Goal: Check status: Check status

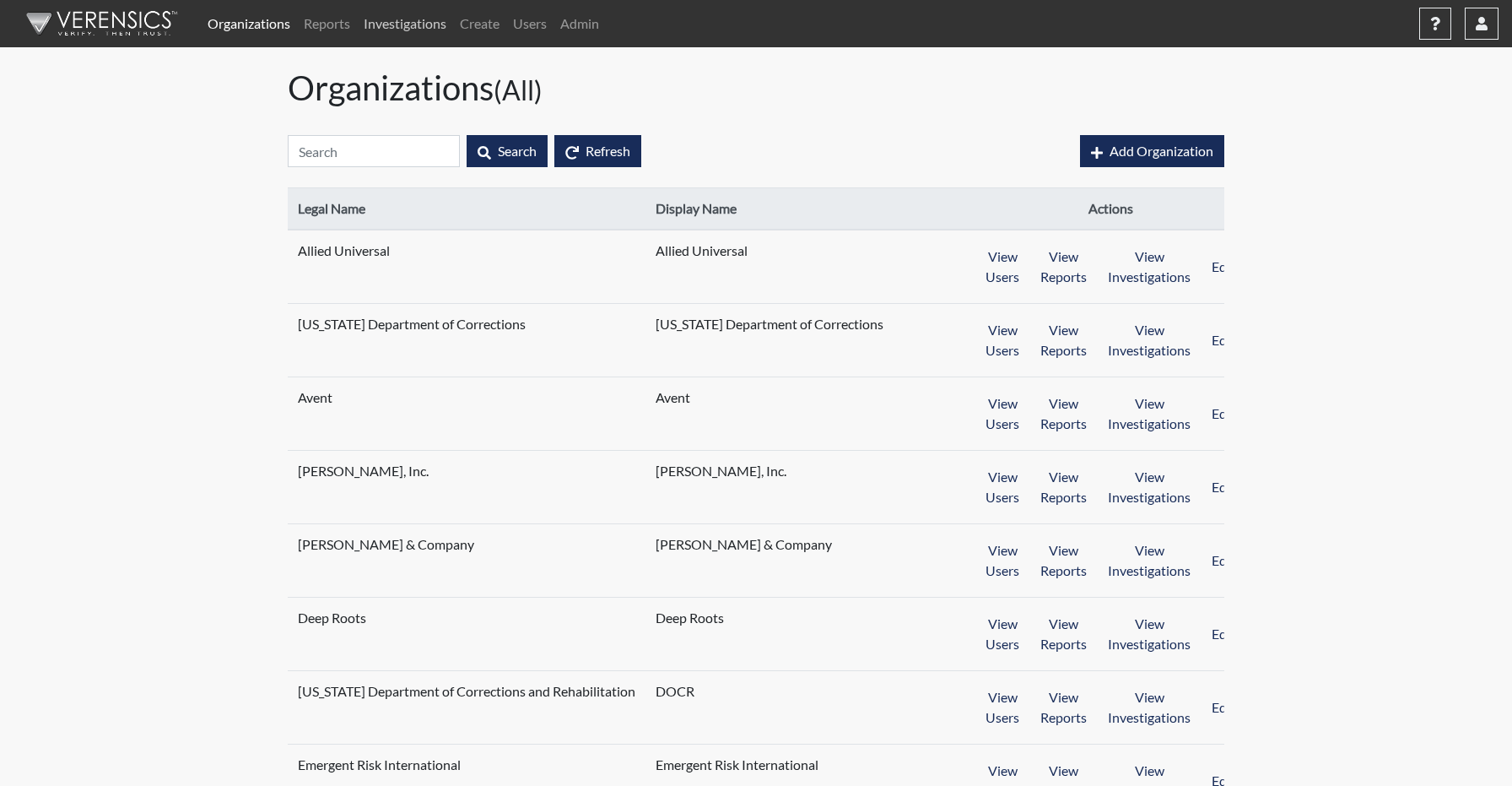
click at [403, 30] on link "Investigations" at bounding box center [405, 24] width 96 height 33
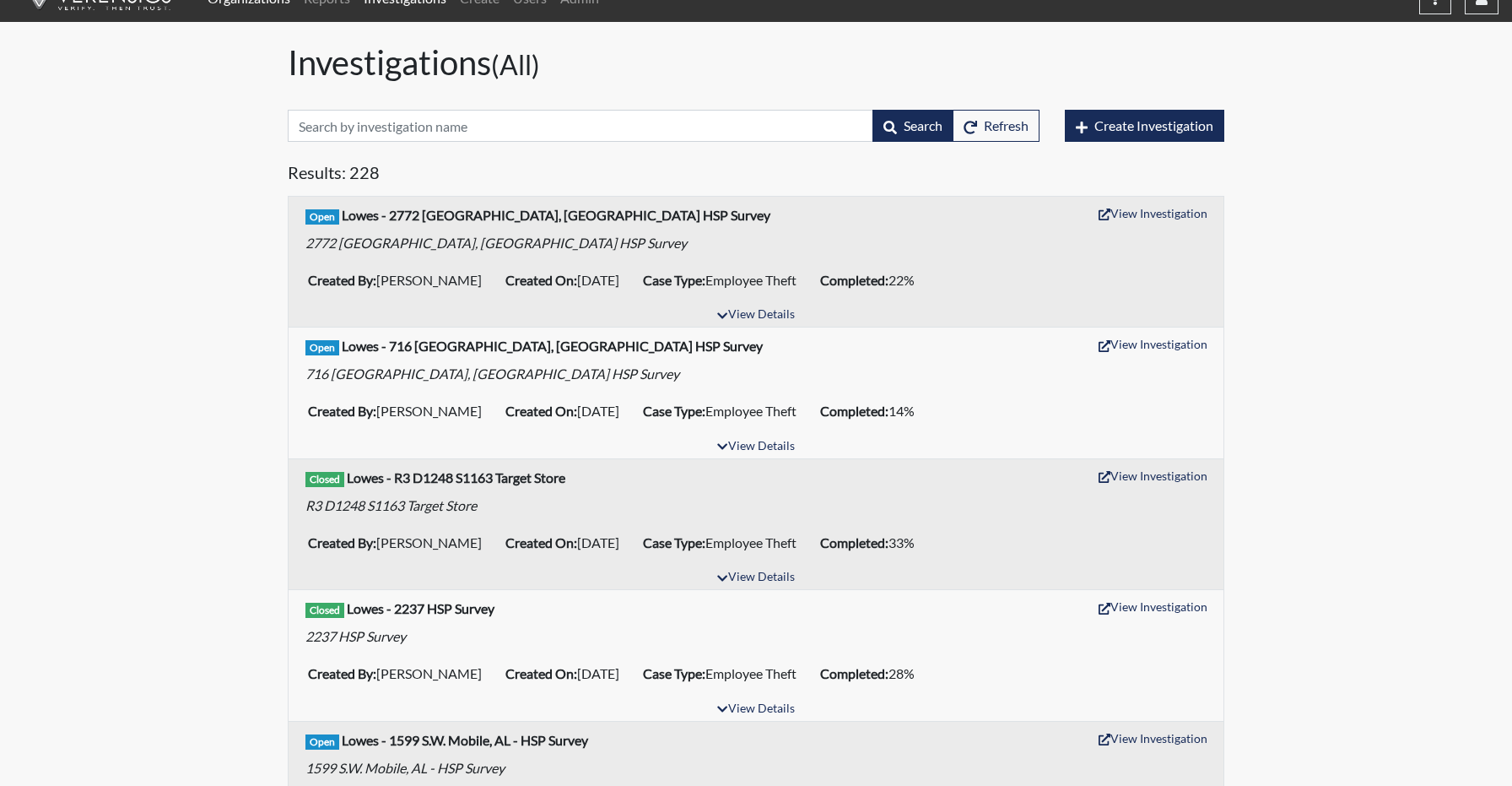
scroll to position [27, 0]
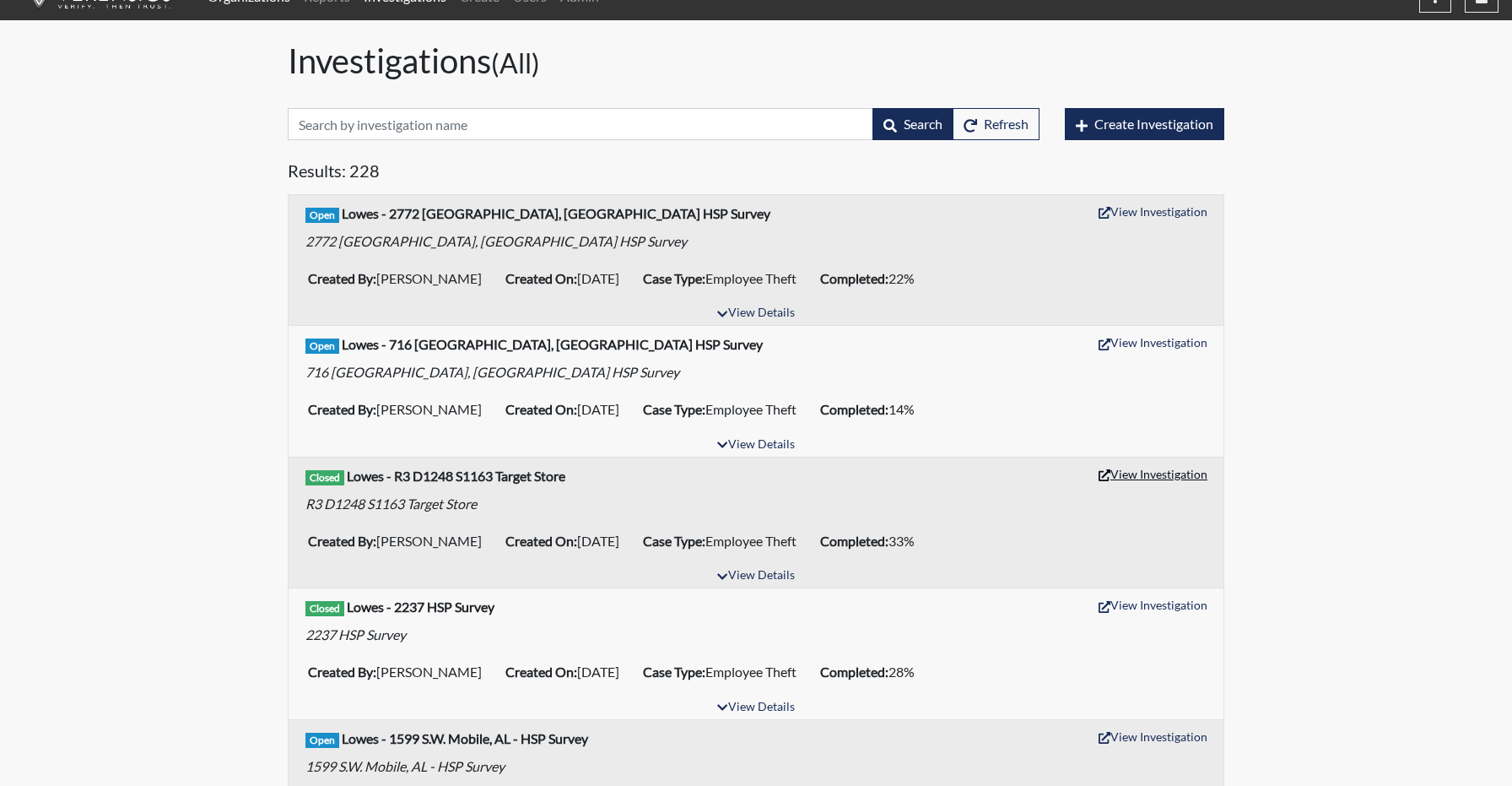
click at [1138, 475] on button "View Investigation" at bounding box center [1152, 474] width 124 height 26
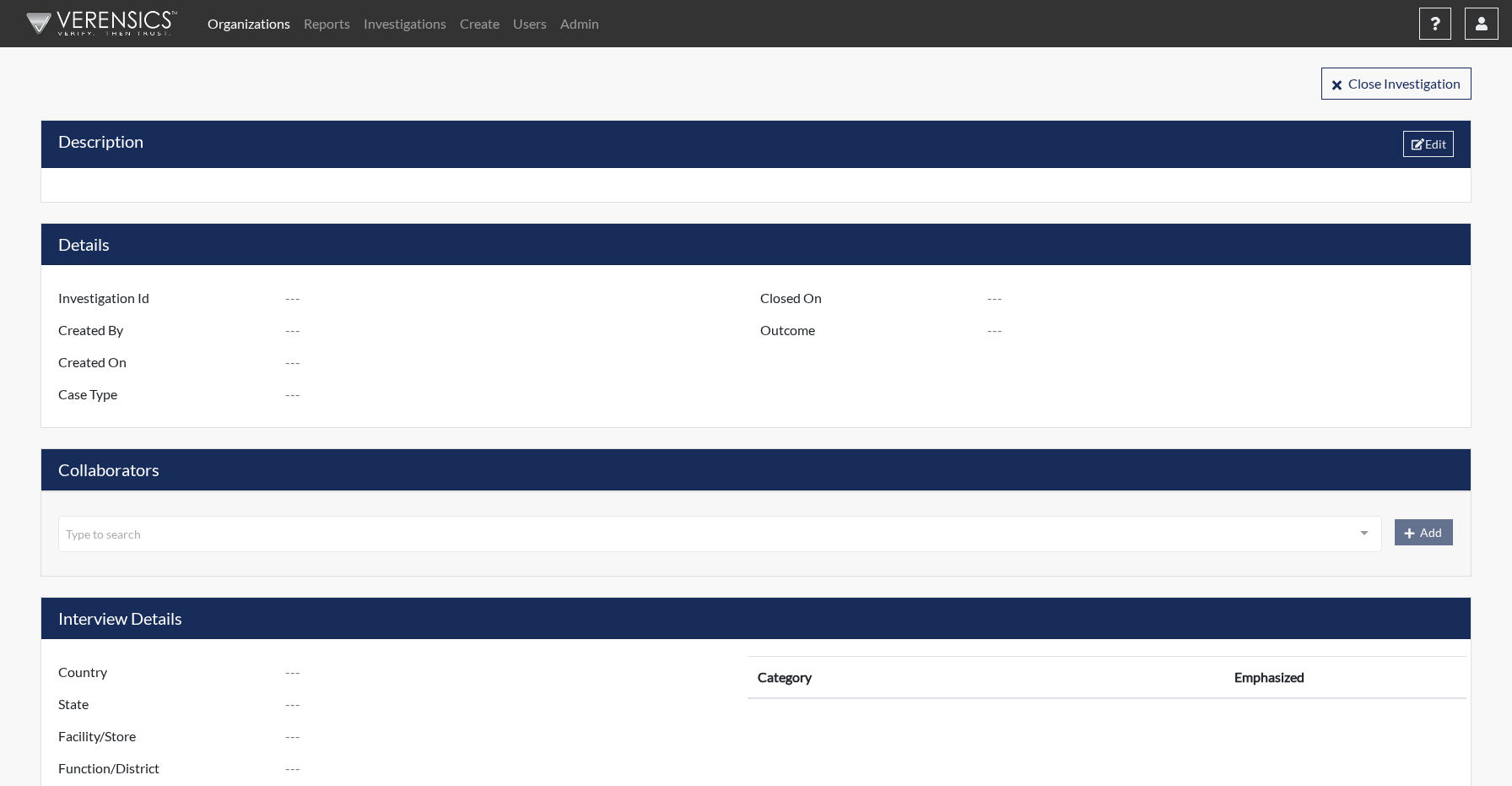
type input "R3 D1248 S1163 Target Store"
type input "[PERSON_NAME]"
type input "[DATE]"
type input "Employee Theft"
type input "[DATE]"
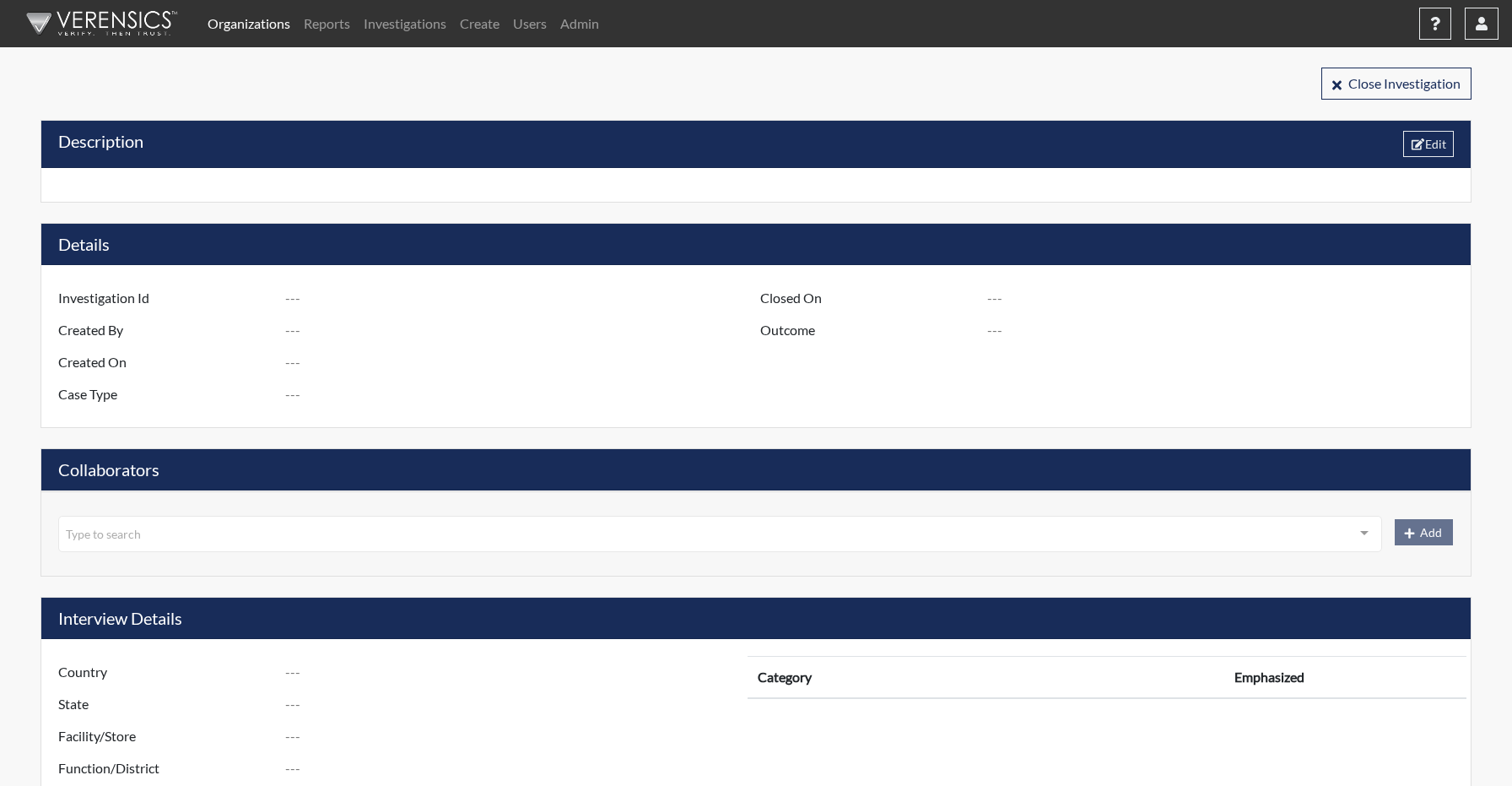
type input "Unsubstantiated"
type input "[GEOGRAPHIC_DATA]"
type input "[US_STATE]"
type input "1163 S.E. [GEOGRAPHIC_DATA] [GEOGRAPHIC_DATA]"
type input "1248"
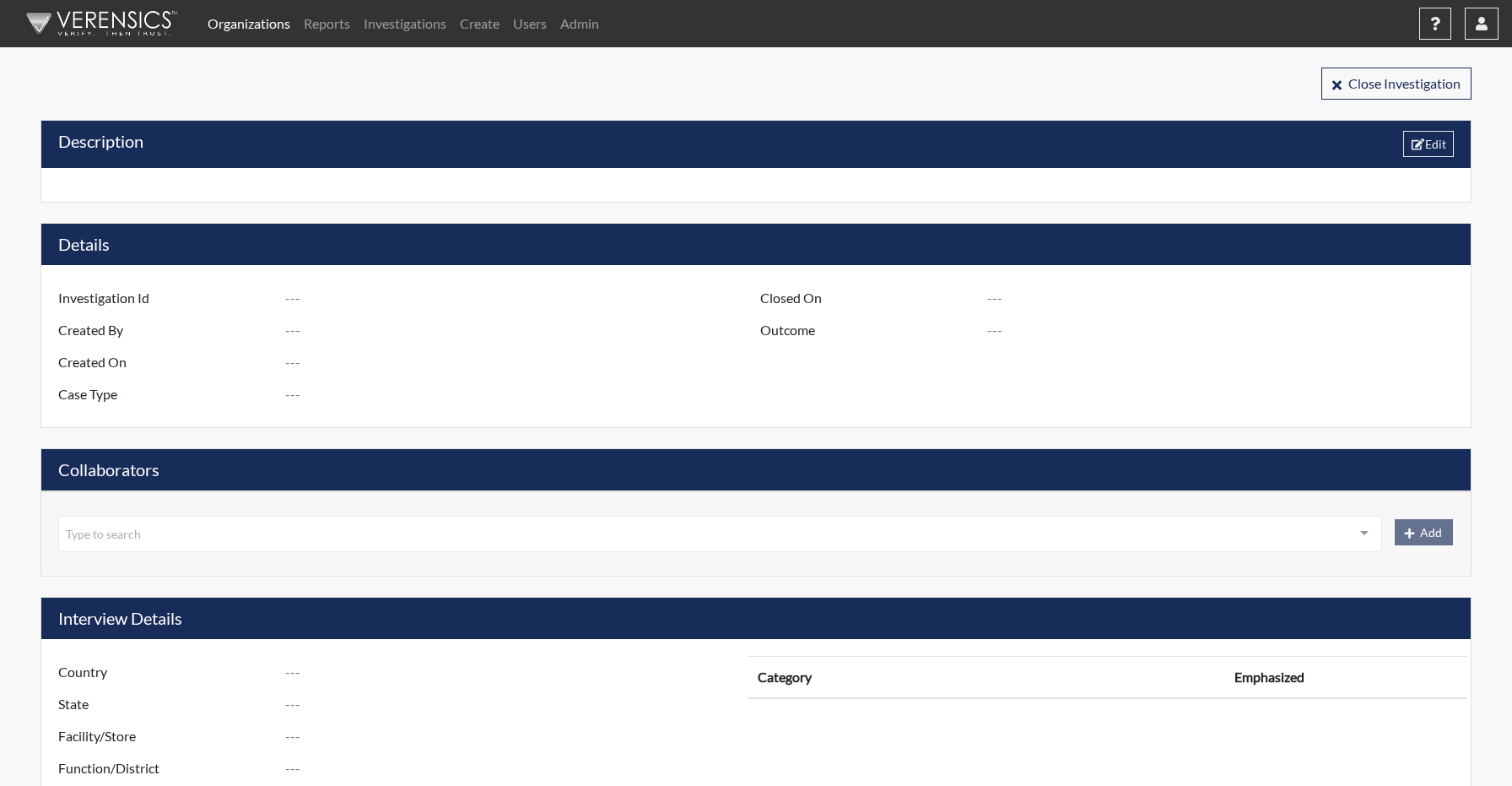
type input "3"
type input "South"
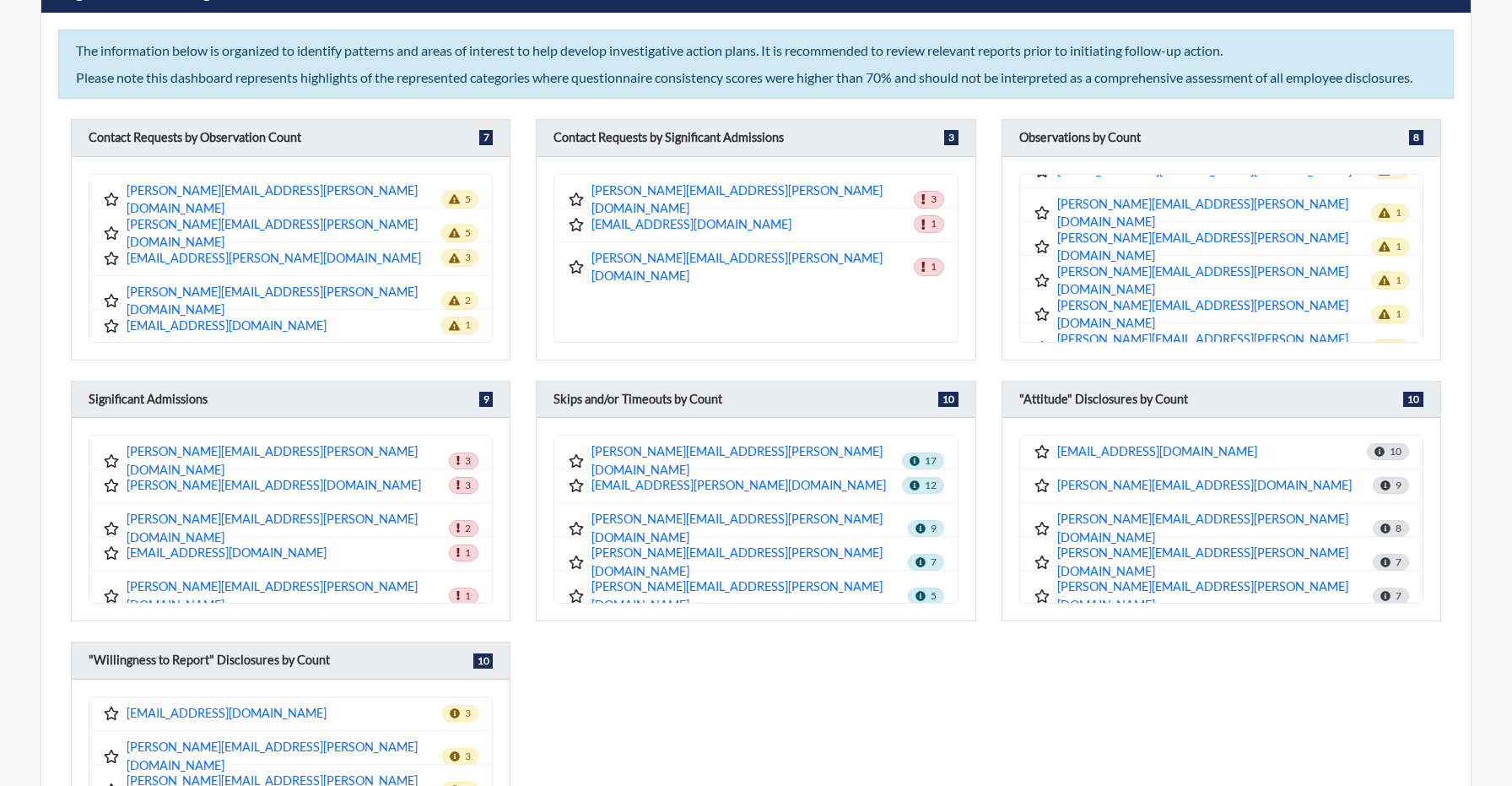
scroll to position [103, 0]
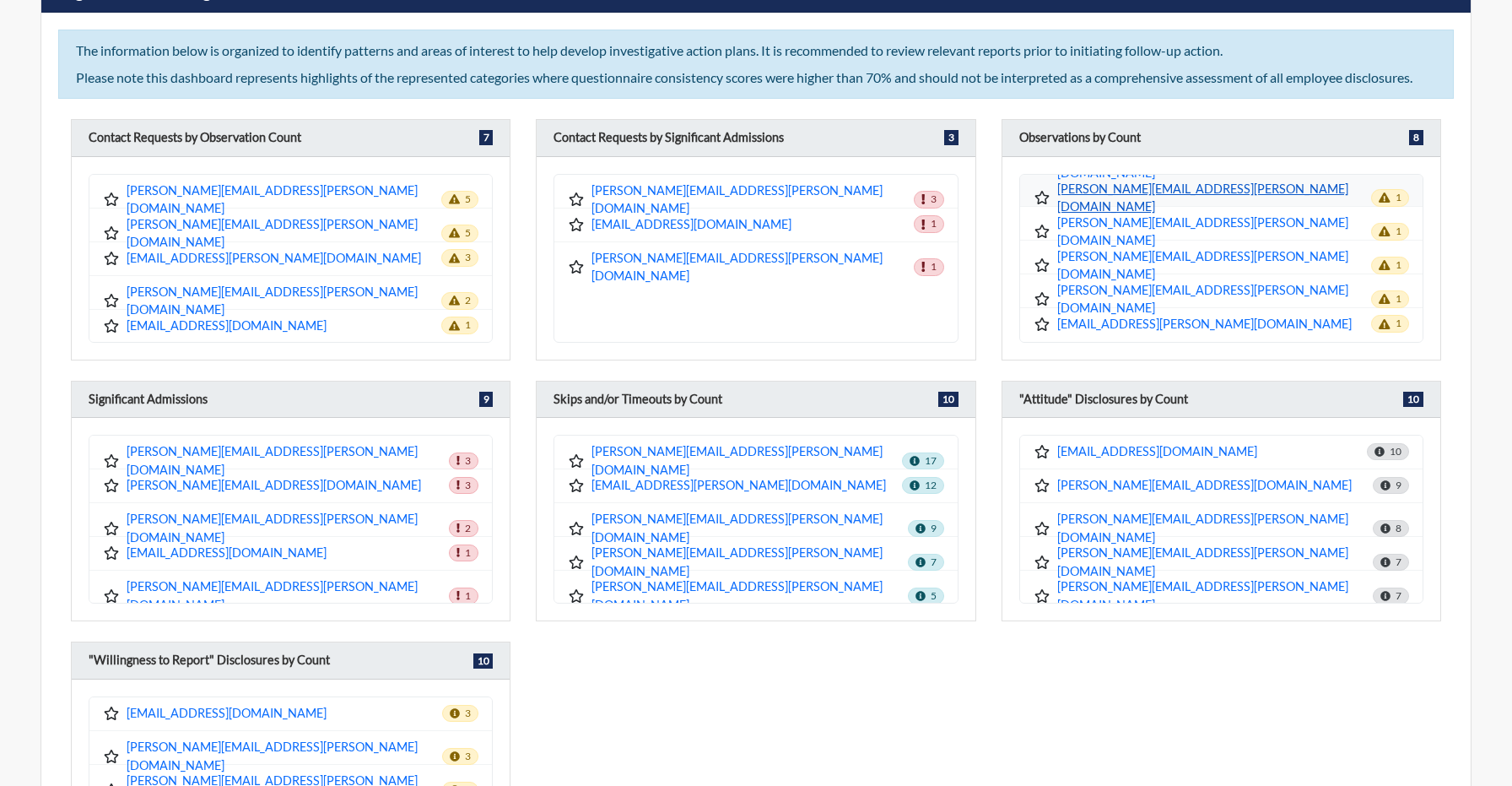
click at [1195, 190] on link "[PERSON_NAME][EMAIL_ADDRESS][PERSON_NAME][DOMAIN_NAME]" at bounding box center [1215, 197] width 315 height 36
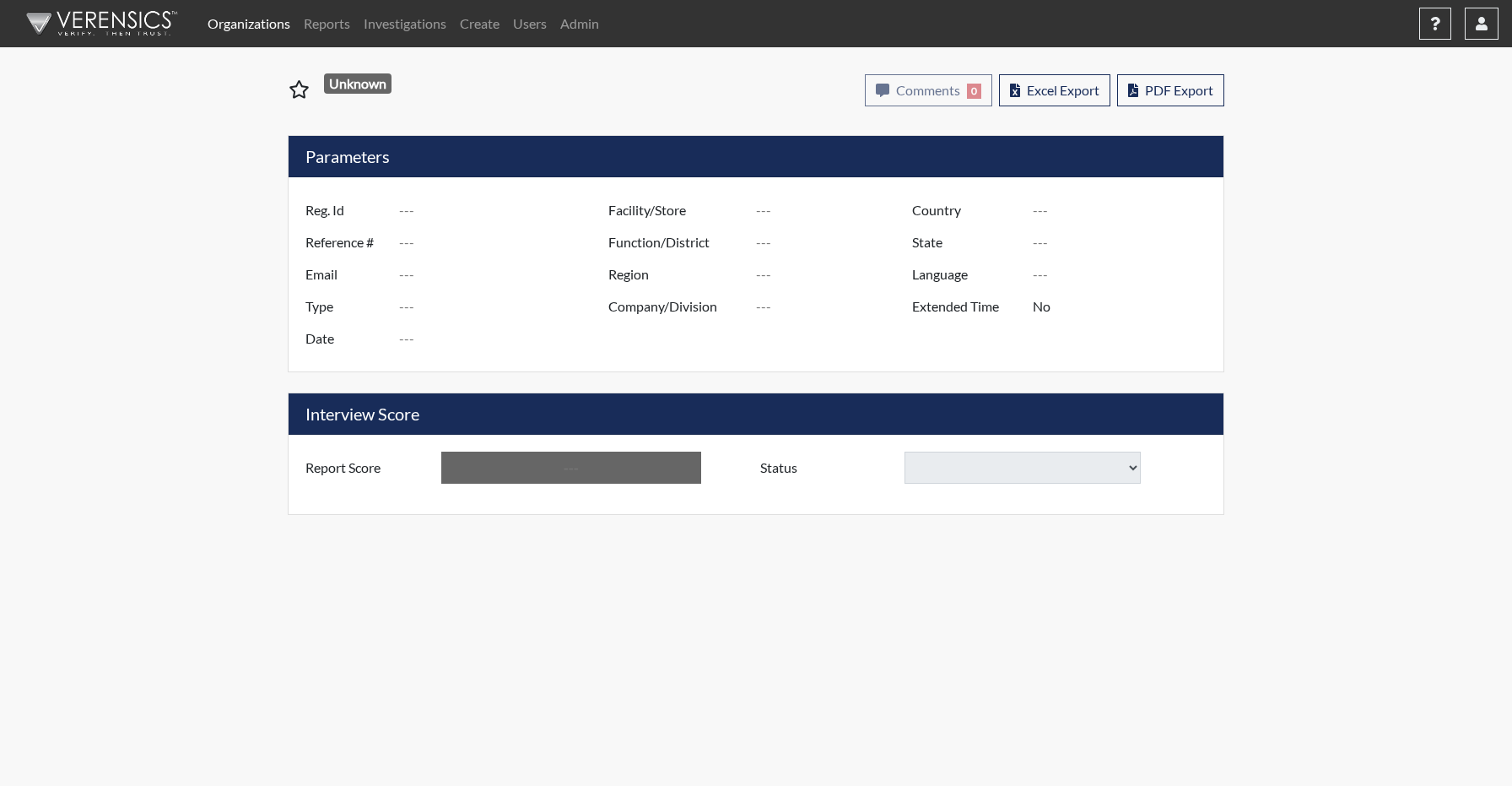
select select
